Goal: Task Accomplishment & Management: Manage account settings

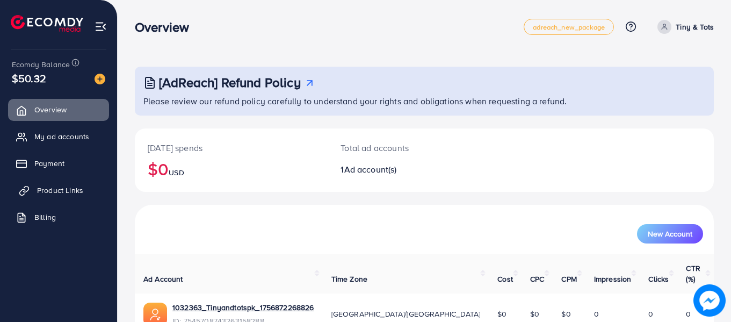
click at [65, 190] on span "Product Links" at bounding box center [60, 190] width 46 height 11
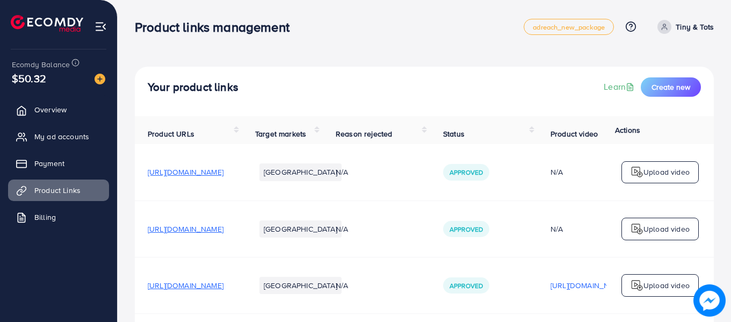
scroll to position [47, 0]
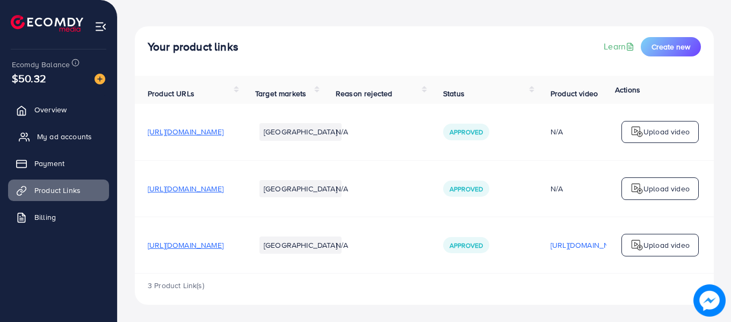
click at [82, 136] on span "My ad accounts" at bounding box center [64, 136] width 55 height 11
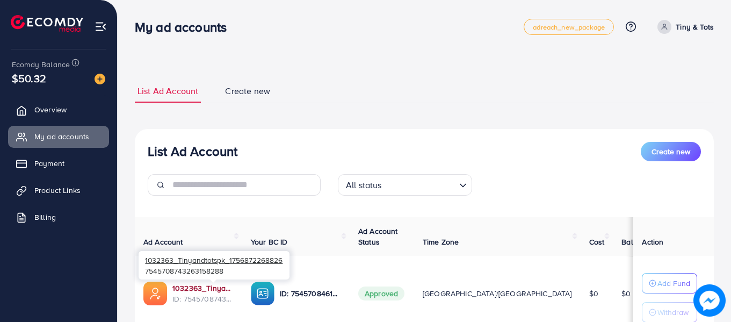
click at [230, 290] on link "1032363_Tinyandtotspk_1756872268826" at bounding box center [202, 287] width 61 height 11
click at [217, 290] on link "1032363_Tinyandtotspk_1756872268826" at bounding box center [202, 287] width 61 height 11
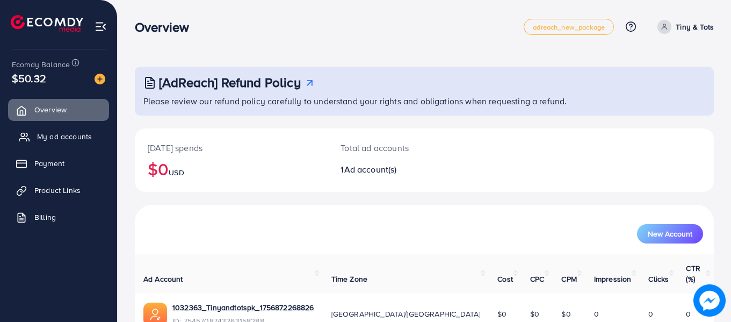
click at [55, 141] on span "My ad accounts" at bounding box center [64, 136] width 55 height 11
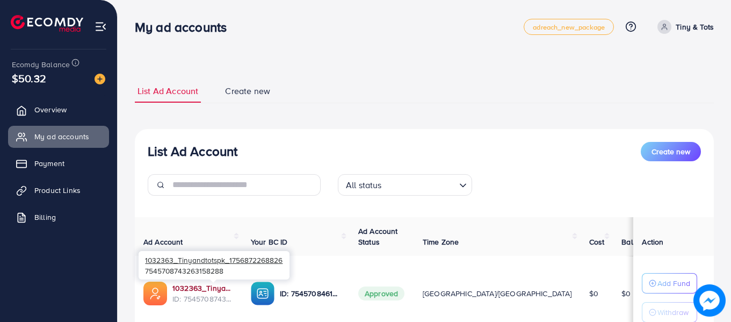
click at [229, 282] on link "1032363_Tinyandtotspk_1756872268826" at bounding box center [202, 287] width 61 height 11
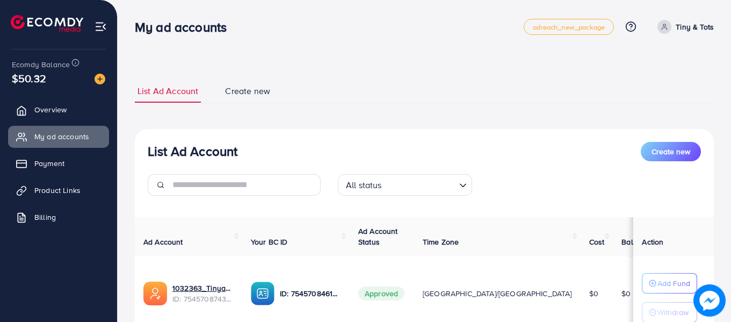
click at [443, 70] on div "**********" at bounding box center [424, 229] width 579 height 325
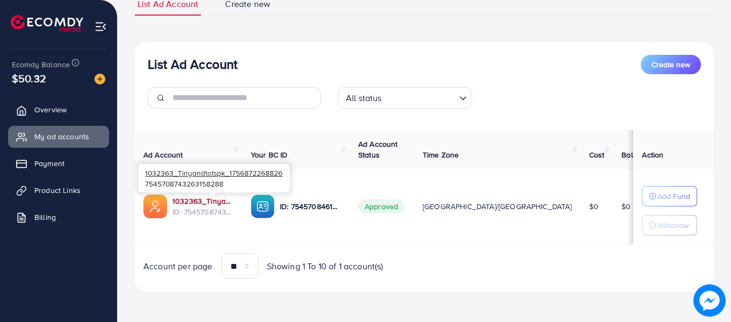
click at [228, 201] on link "1032363_Tinyandtotspk_1756872268826" at bounding box center [202, 200] width 61 height 11
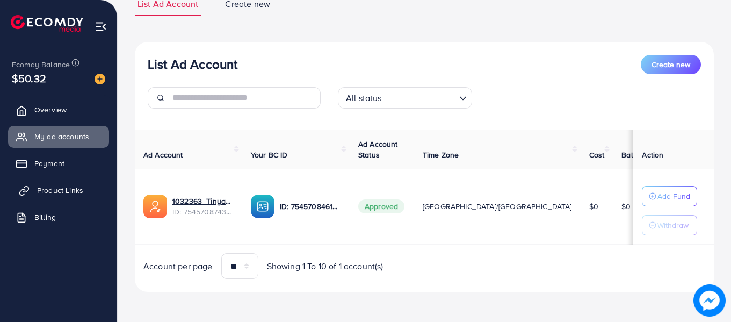
click at [83, 188] on link "Product Links" at bounding box center [58, 189] width 101 height 21
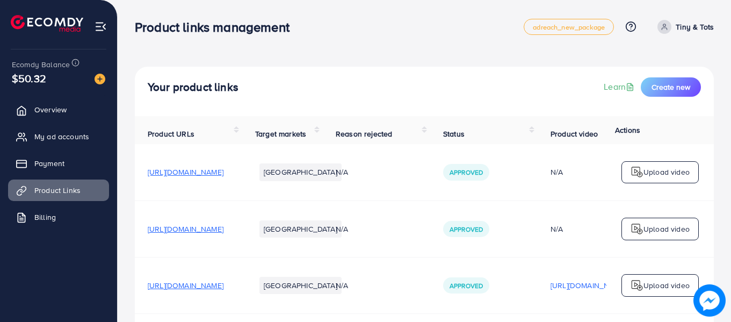
scroll to position [47, 0]
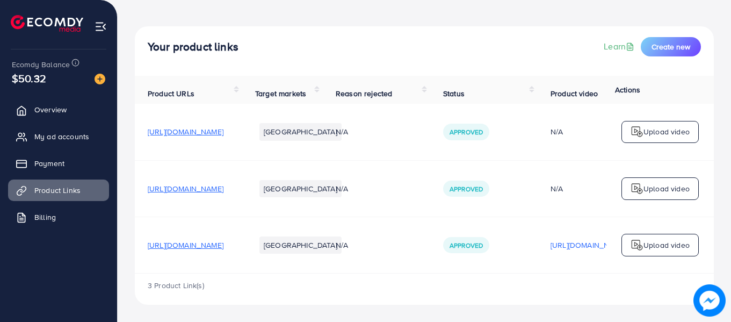
click at [242, 221] on td "https://tinnyandtots.com/products/little-crawling-crab-catch-me-if-you-can-rech…" at bounding box center [188, 244] width 107 height 56
copy span "little"
click at [223, 243] on span "[URL][DOMAIN_NAME]" at bounding box center [186, 244] width 76 height 11
click at [67, 142] on span "My ad accounts" at bounding box center [64, 136] width 55 height 11
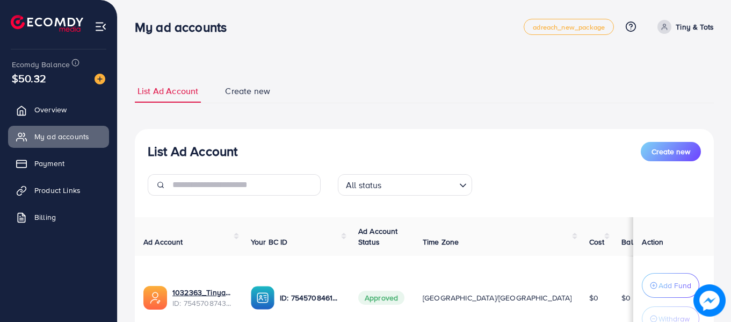
scroll to position [46, 0]
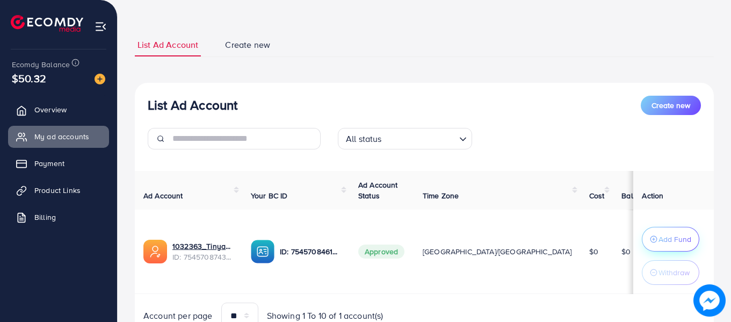
click at [658, 244] on p "Add Fund" at bounding box center [674, 238] width 33 height 13
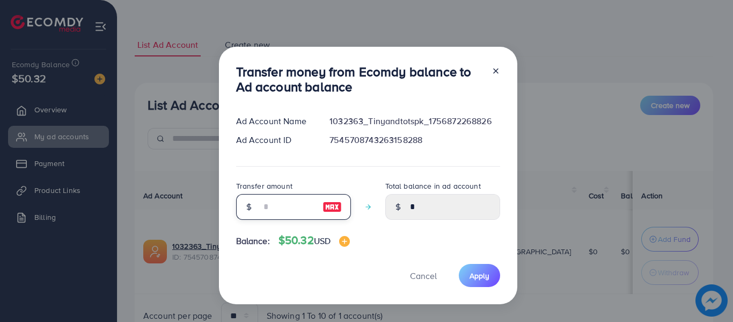
click at [276, 201] on input "number" at bounding box center [288, 207] width 54 height 26
type input "**"
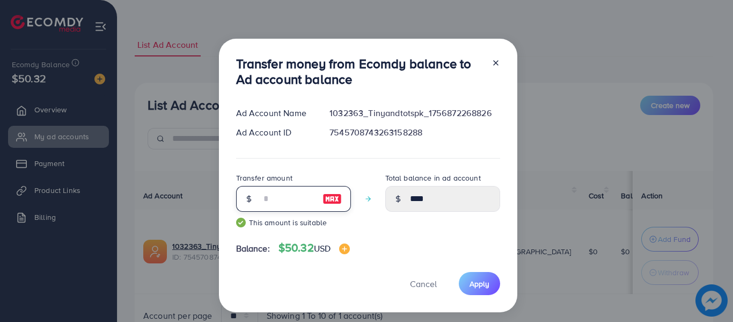
type input "*****"
type input "**"
click at [475, 279] on span "Apply" at bounding box center [480, 283] width 20 height 11
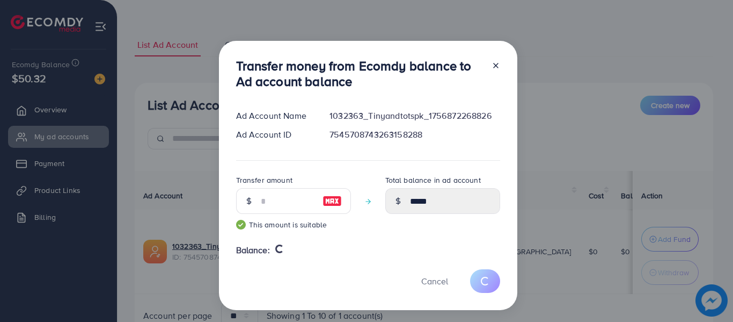
type input "*"
